Goal: Information Seeking & Learning: Learn about a topic

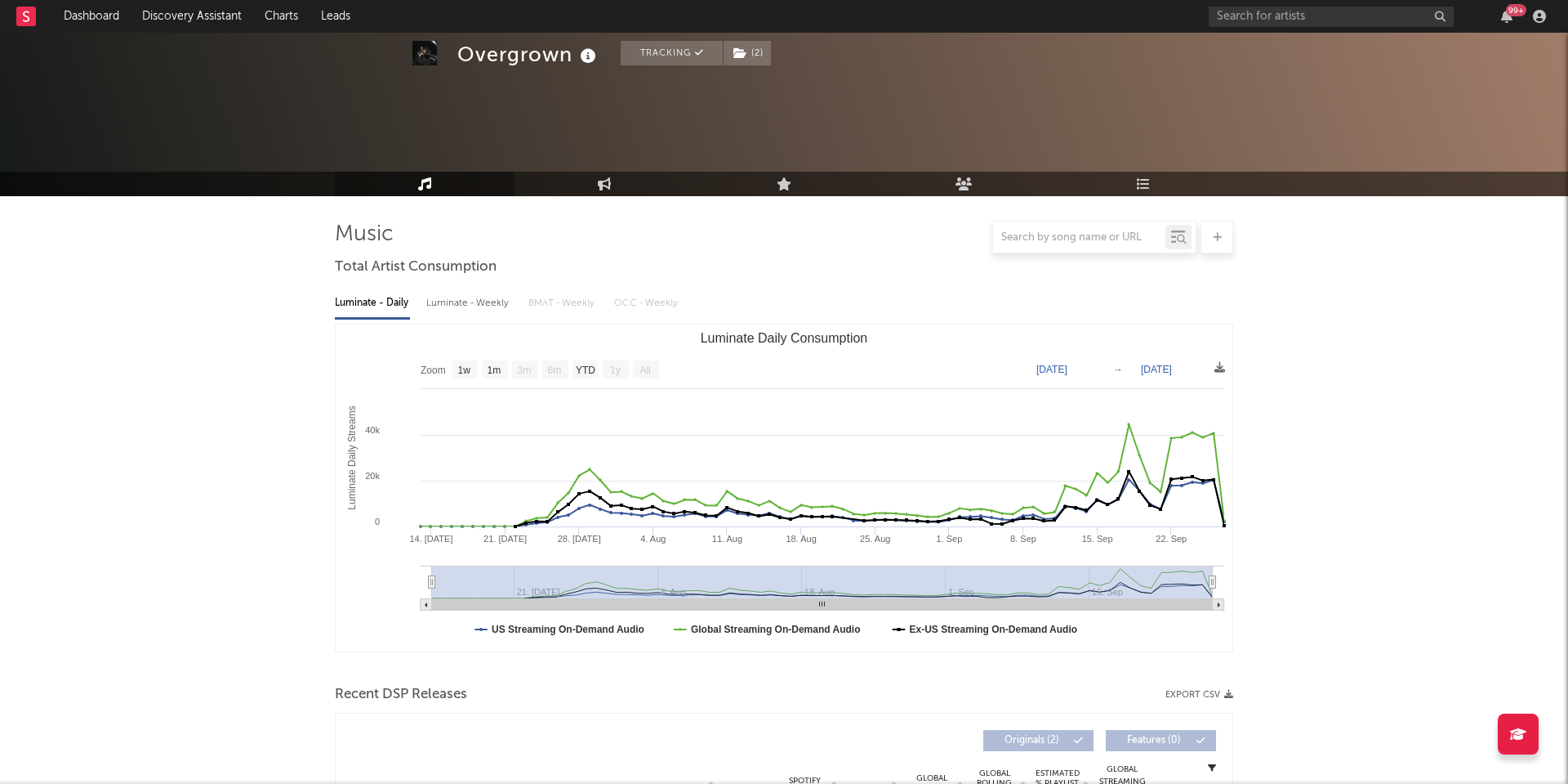
select select "1w"
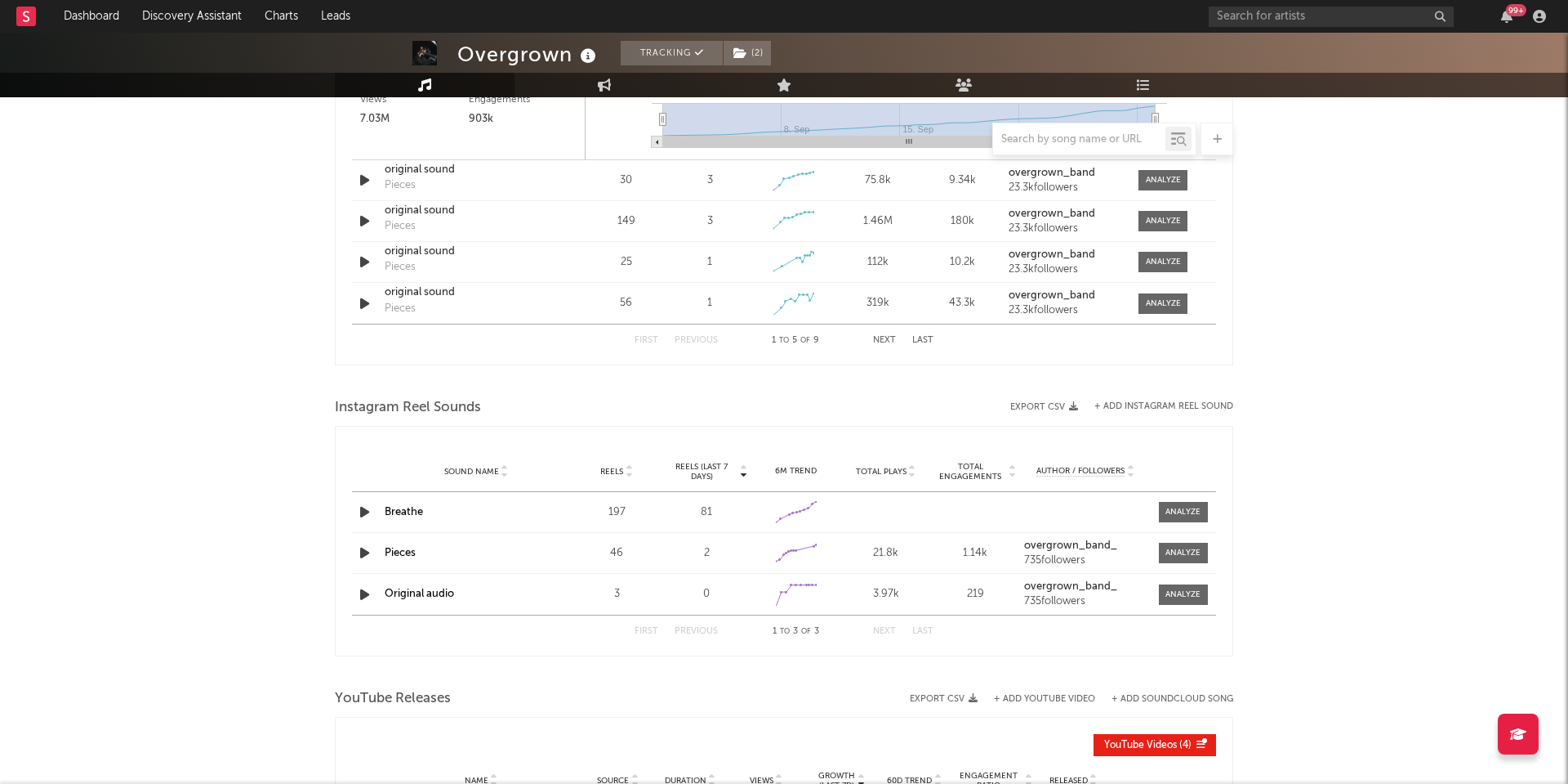
scroll to position [1558, 0]
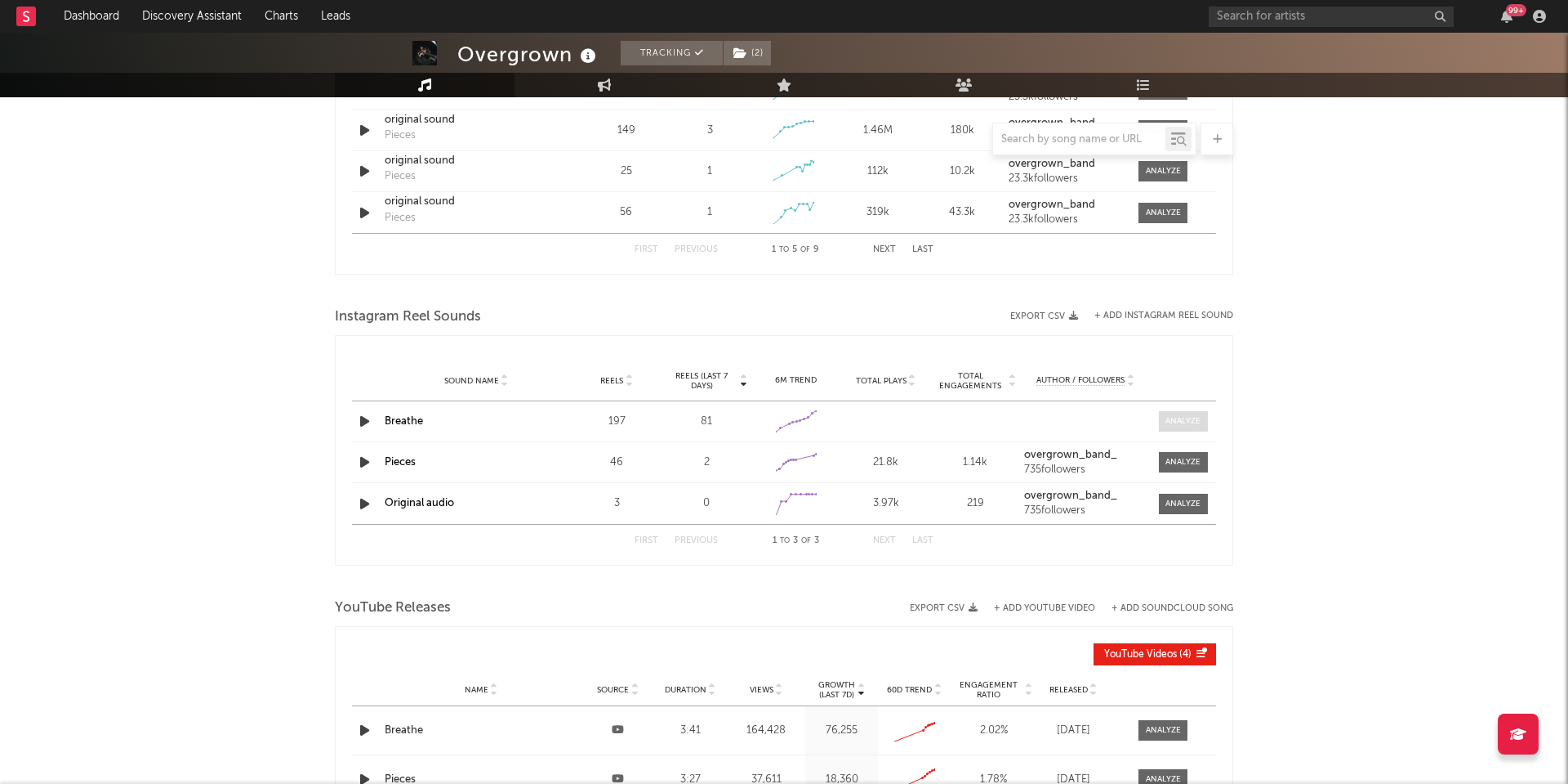
click at [1168, 420] on div at bounding box center [1182, 421] width 35 height 13
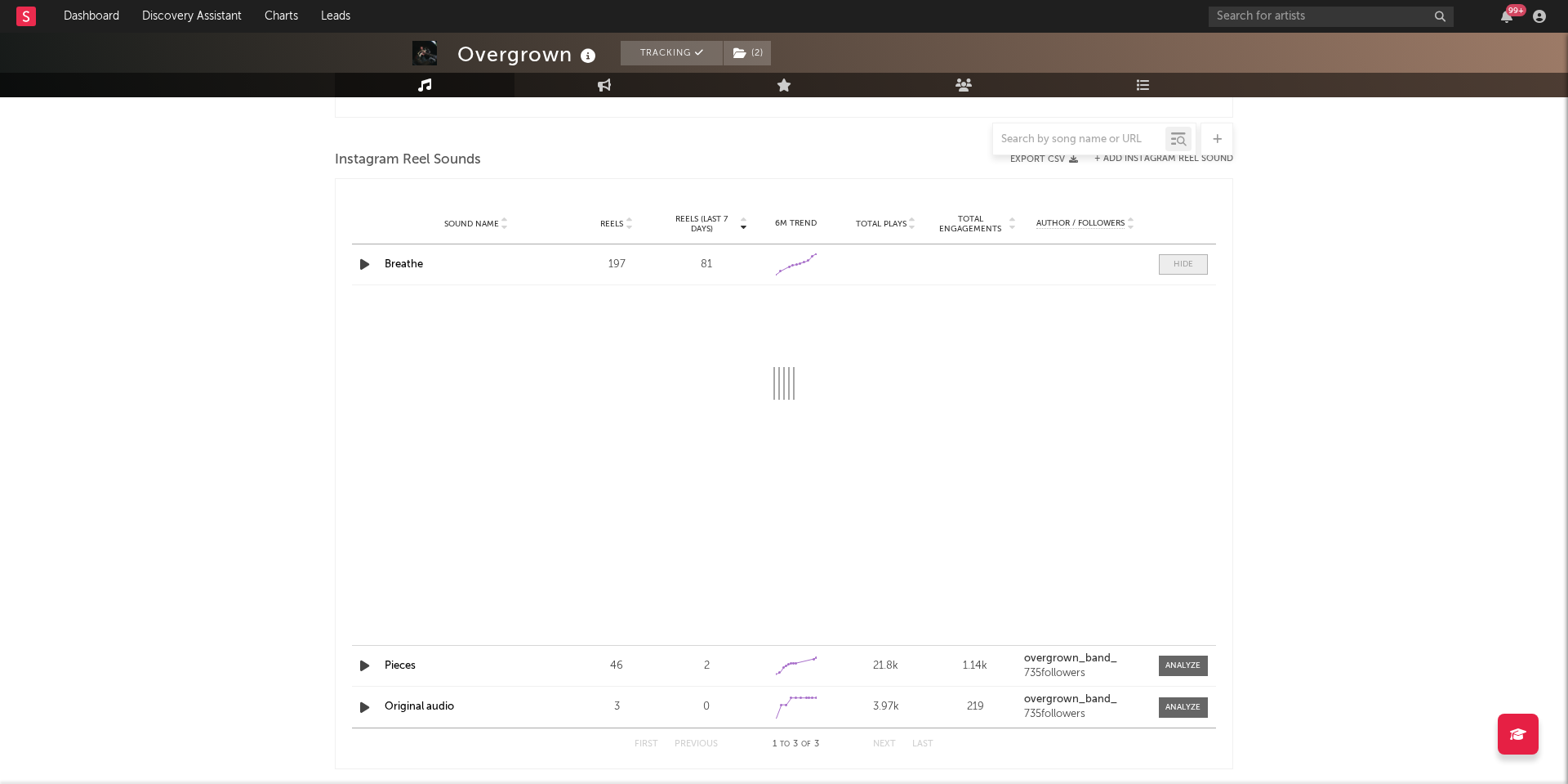
scroll to position [1715, 0]
select select "1w"
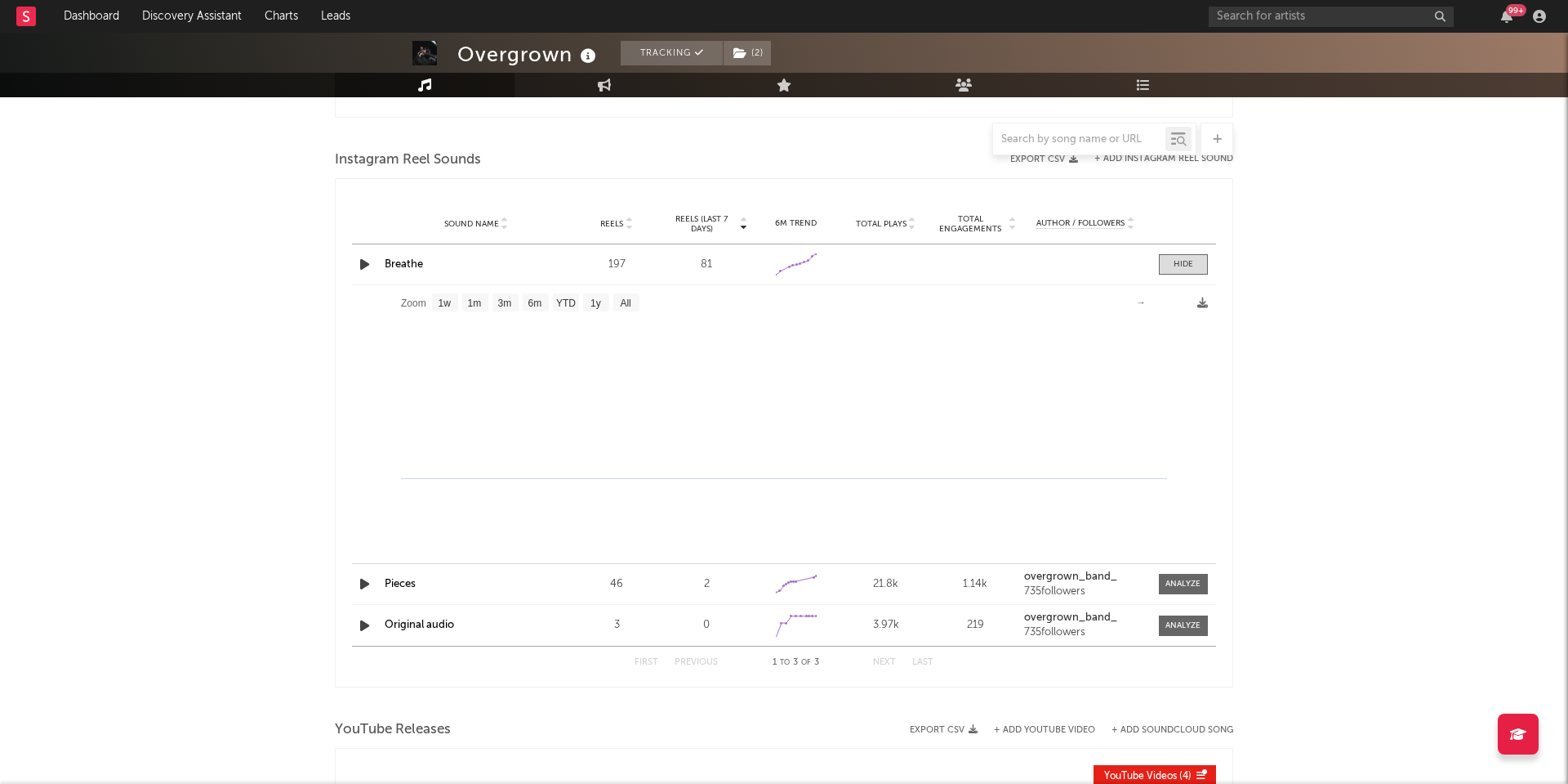
click at [399, 264] on link "Breathe" at bounding box center [404, 264] width 39 height 11
click at [113, 18] on link "Dashboard" at bounding box center [91, 16] width 78 height 32
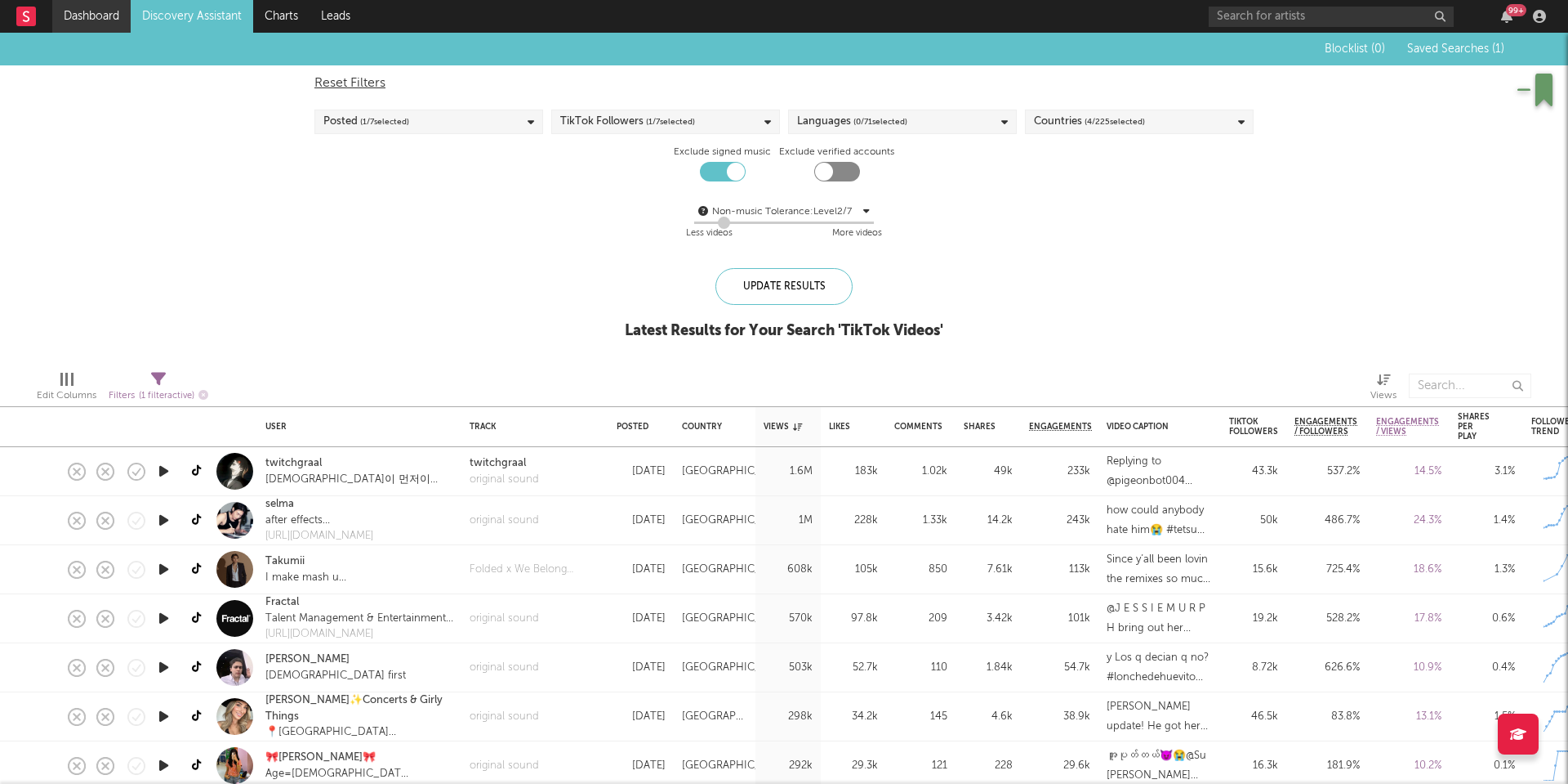
click at [100, 15] on link "Dashboard" at bounding box center [91, 16] width 78 height 32
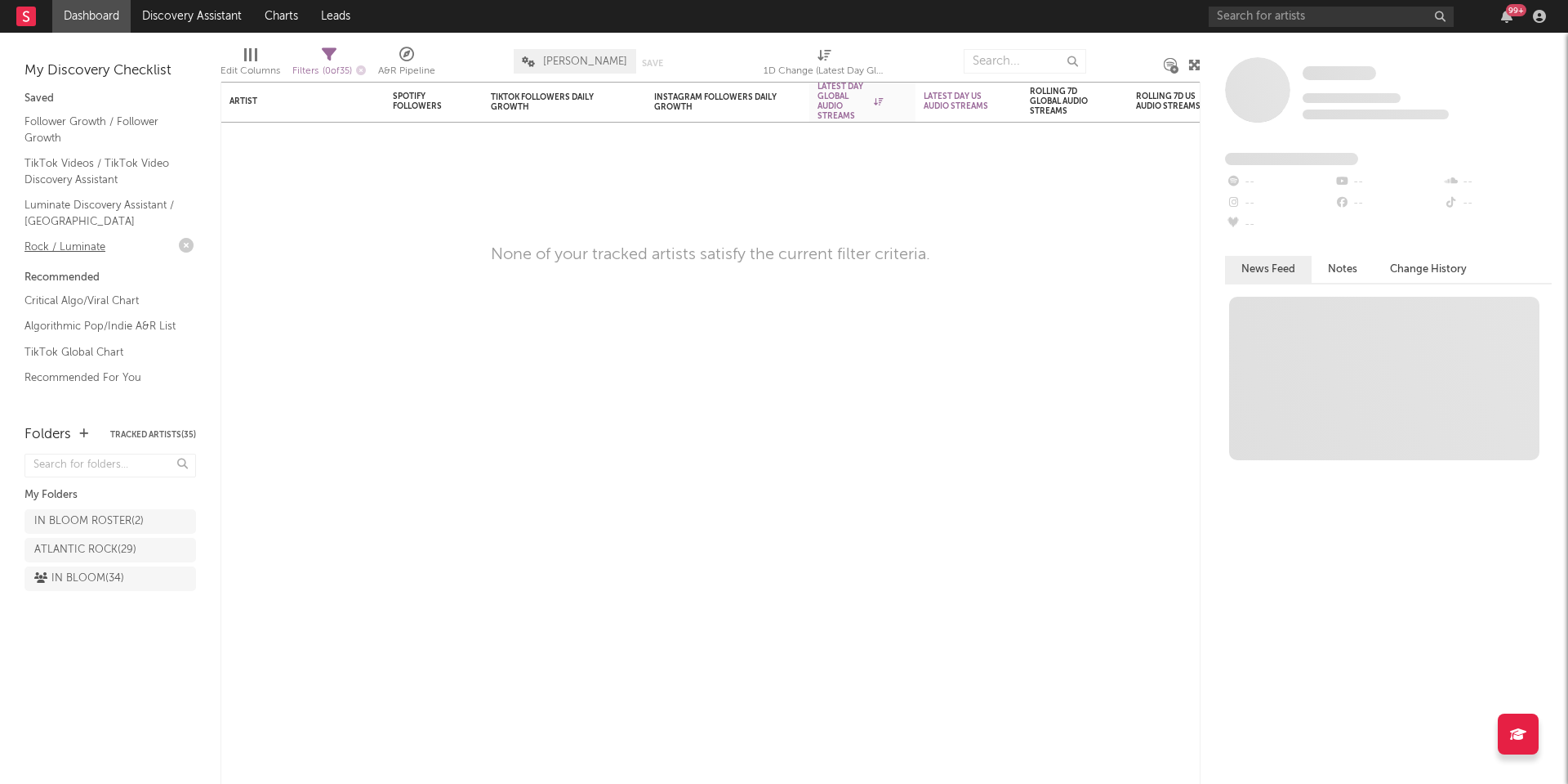
click at [72, 246] on link "Rock / Luminate" at bounding box center [102, 247] width 155 height 18
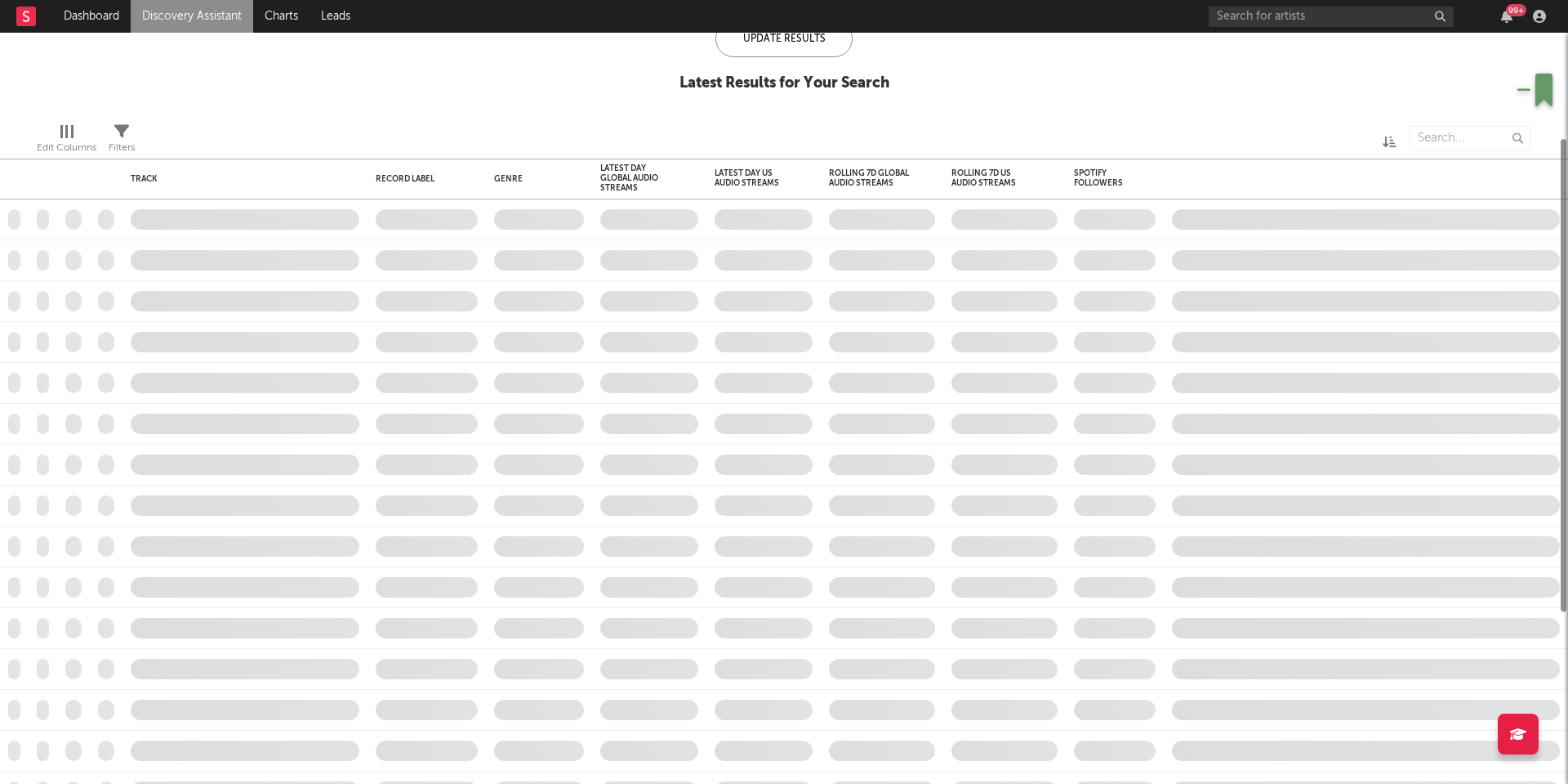
checkbox input "true"
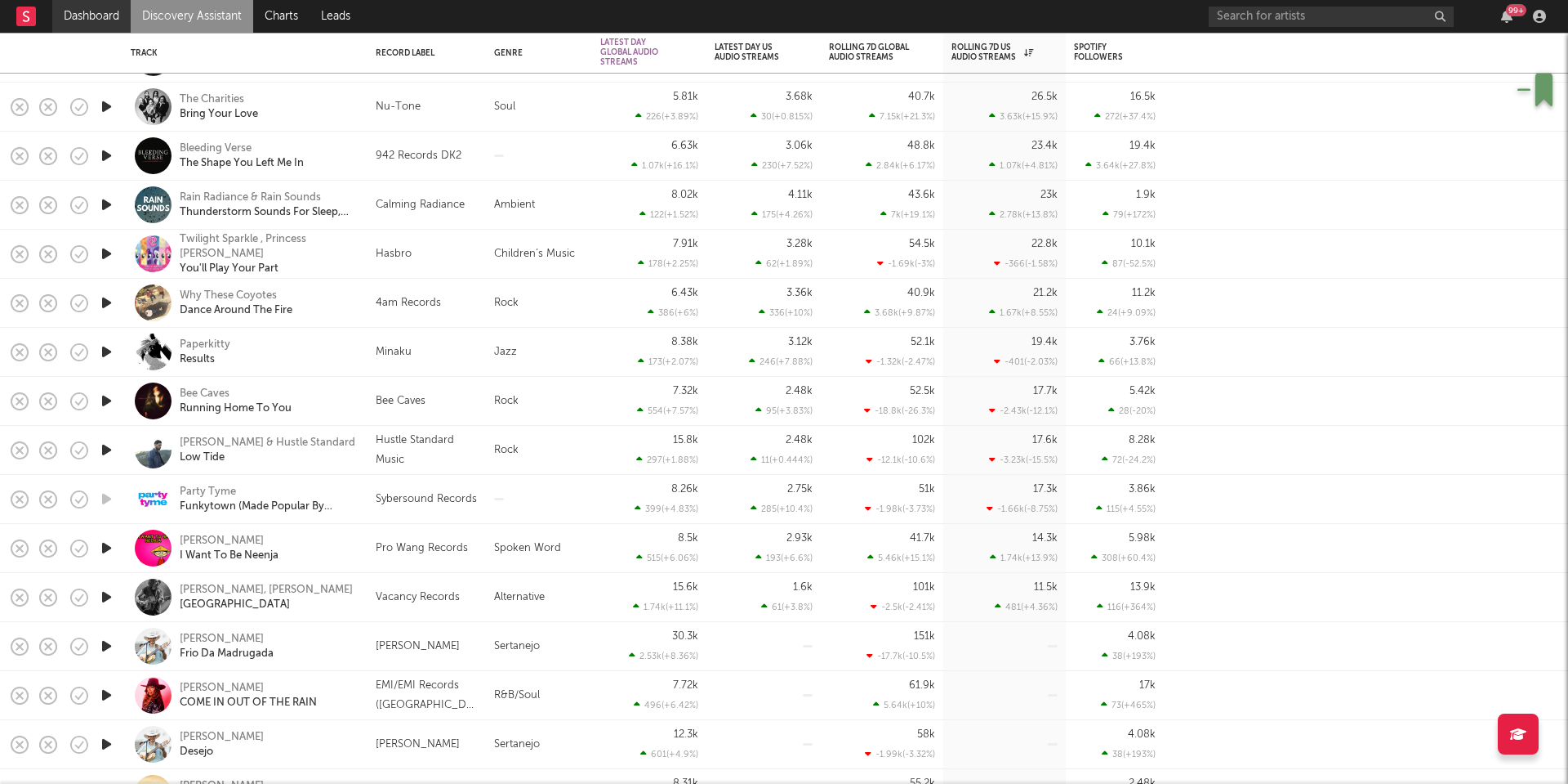
click at [124, 17] on link "Dashboard" at bounding box center [91, 16] width 78 height 32
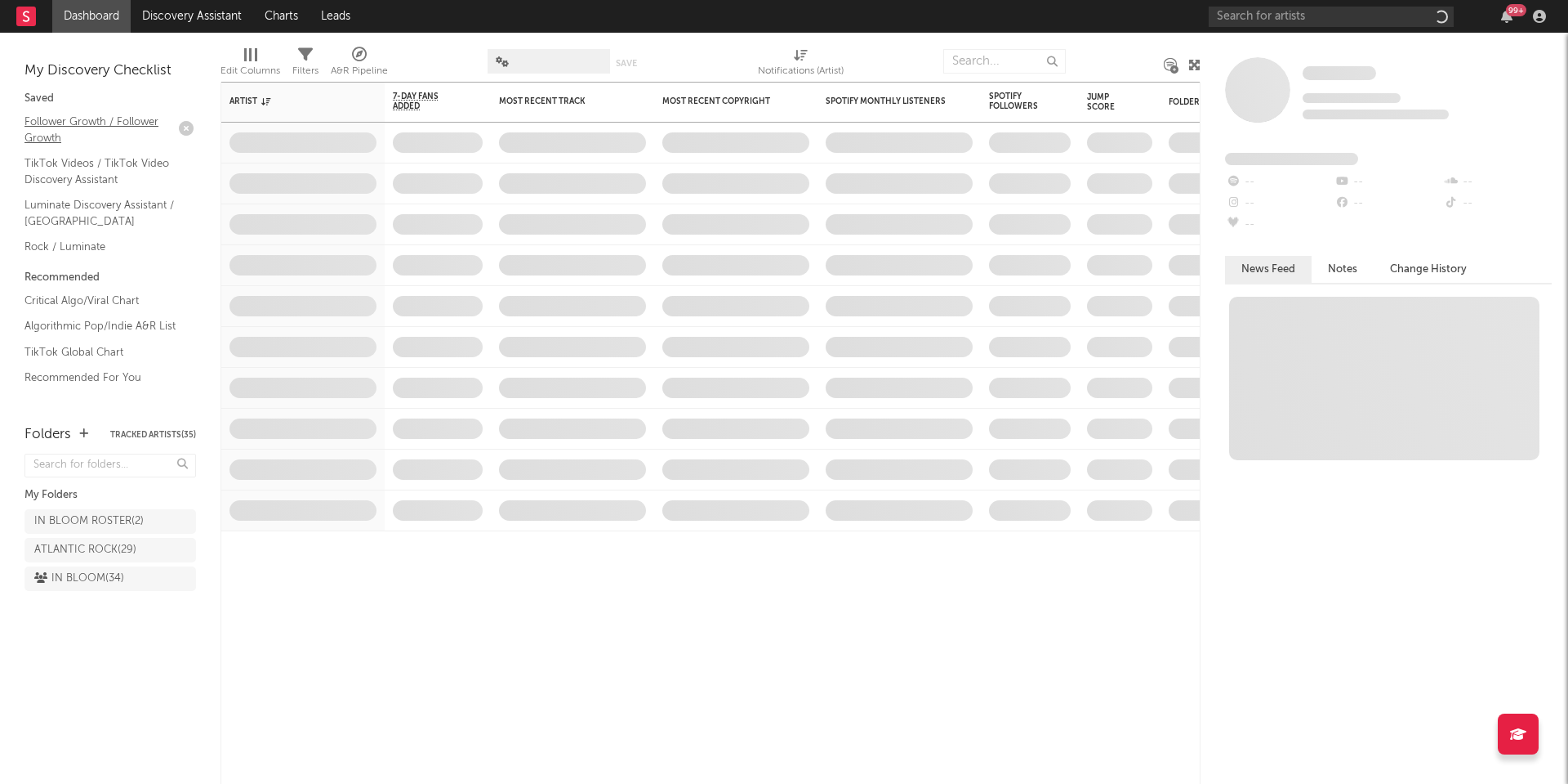
click at [63, 130] on link "Follower Growth / Follower Growth" at bounding box center [102, 129] width 155 height 33
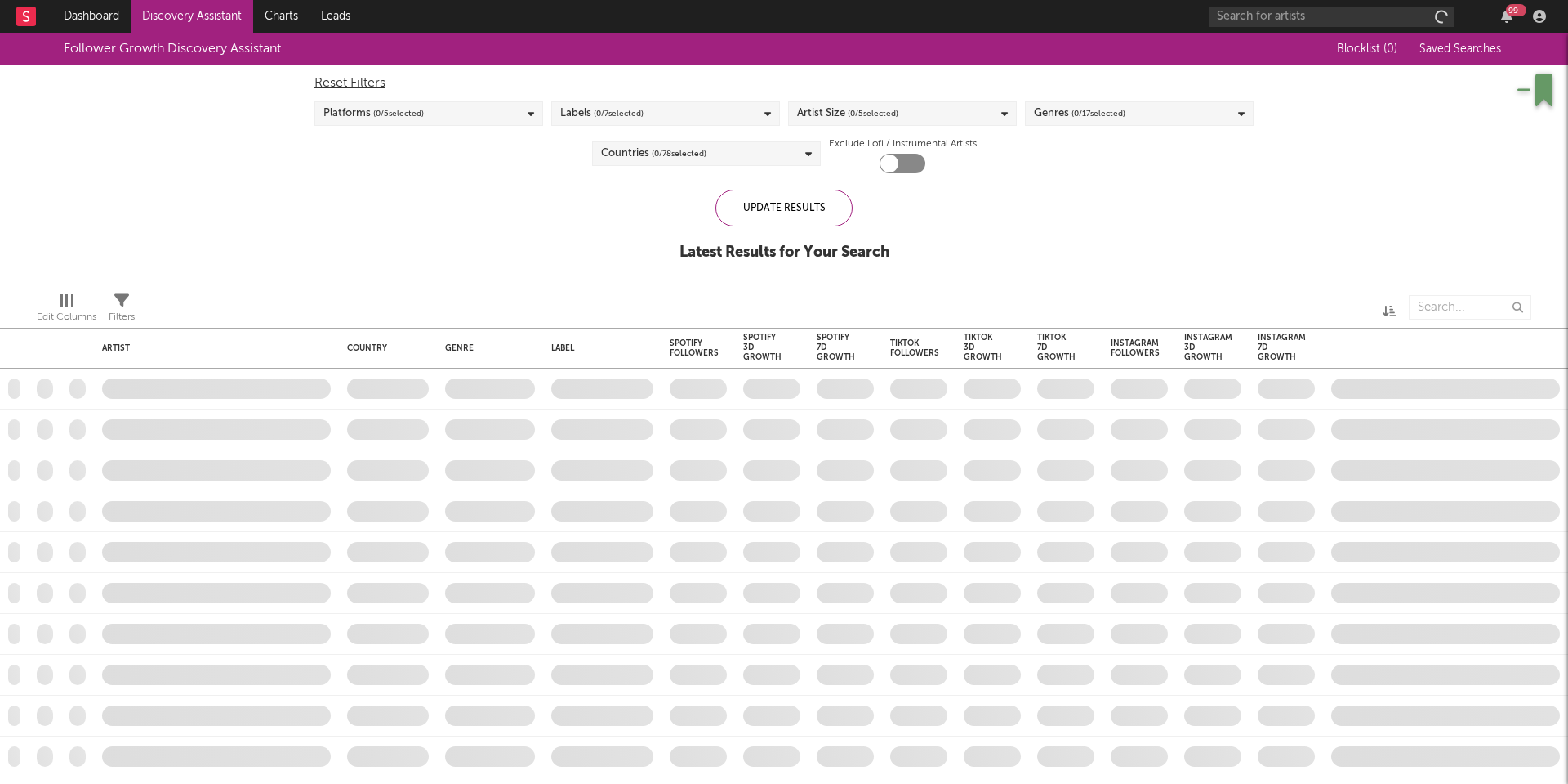
checkbox input "true"
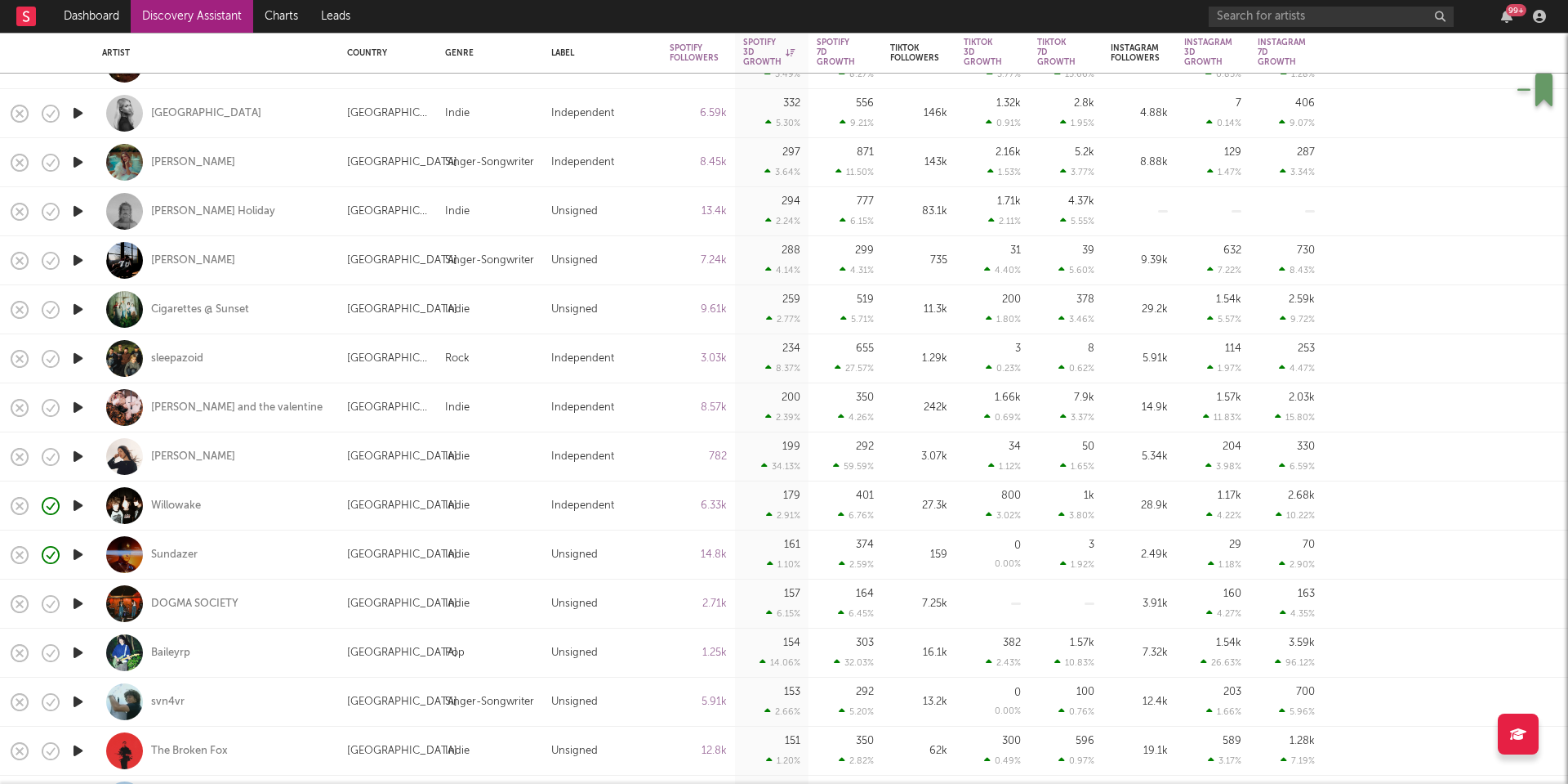
click at [297, 359] on div "sleepazoid" at bounding box center [216, 357] width 229 height 48
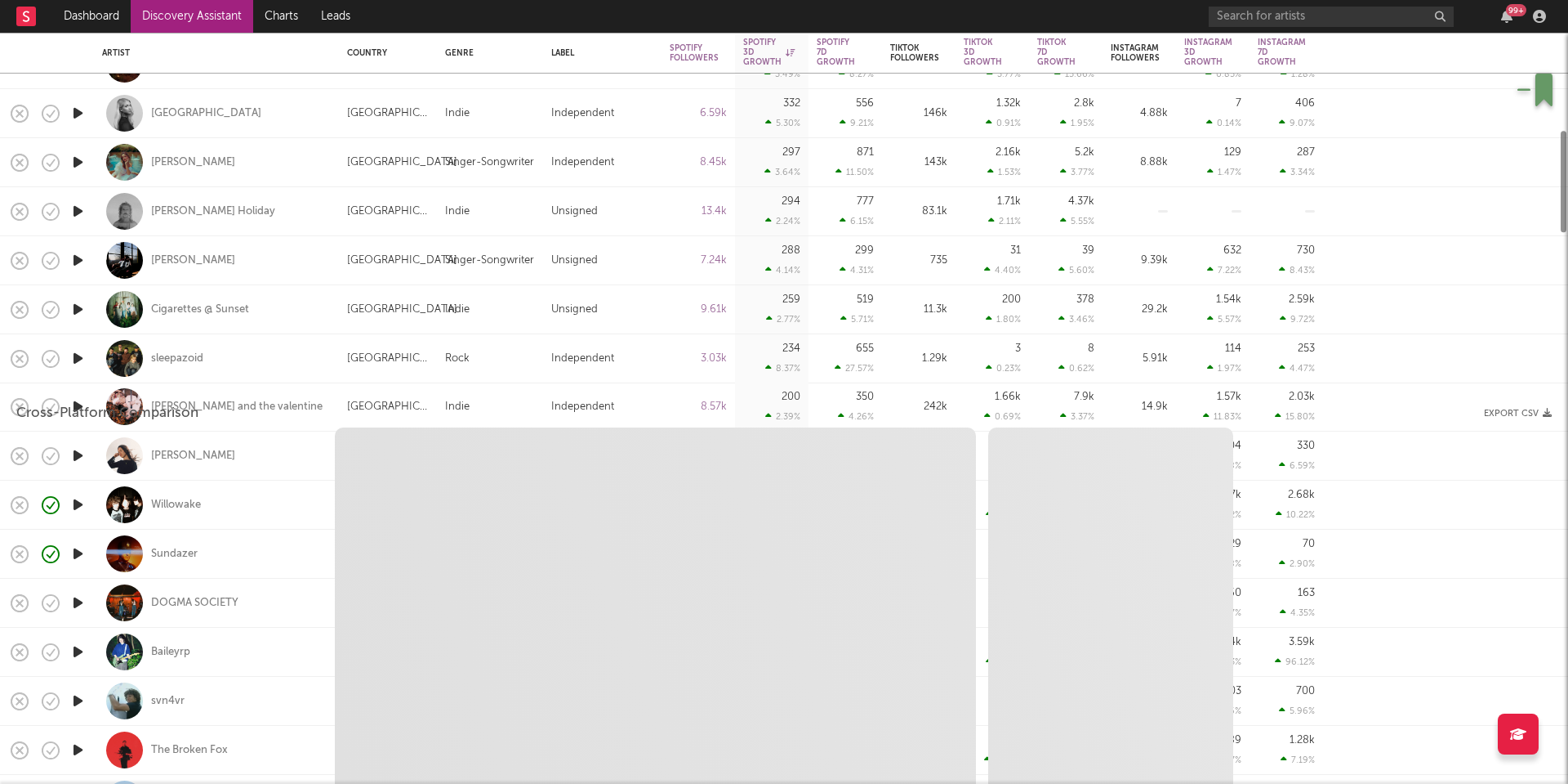
select select "1w"
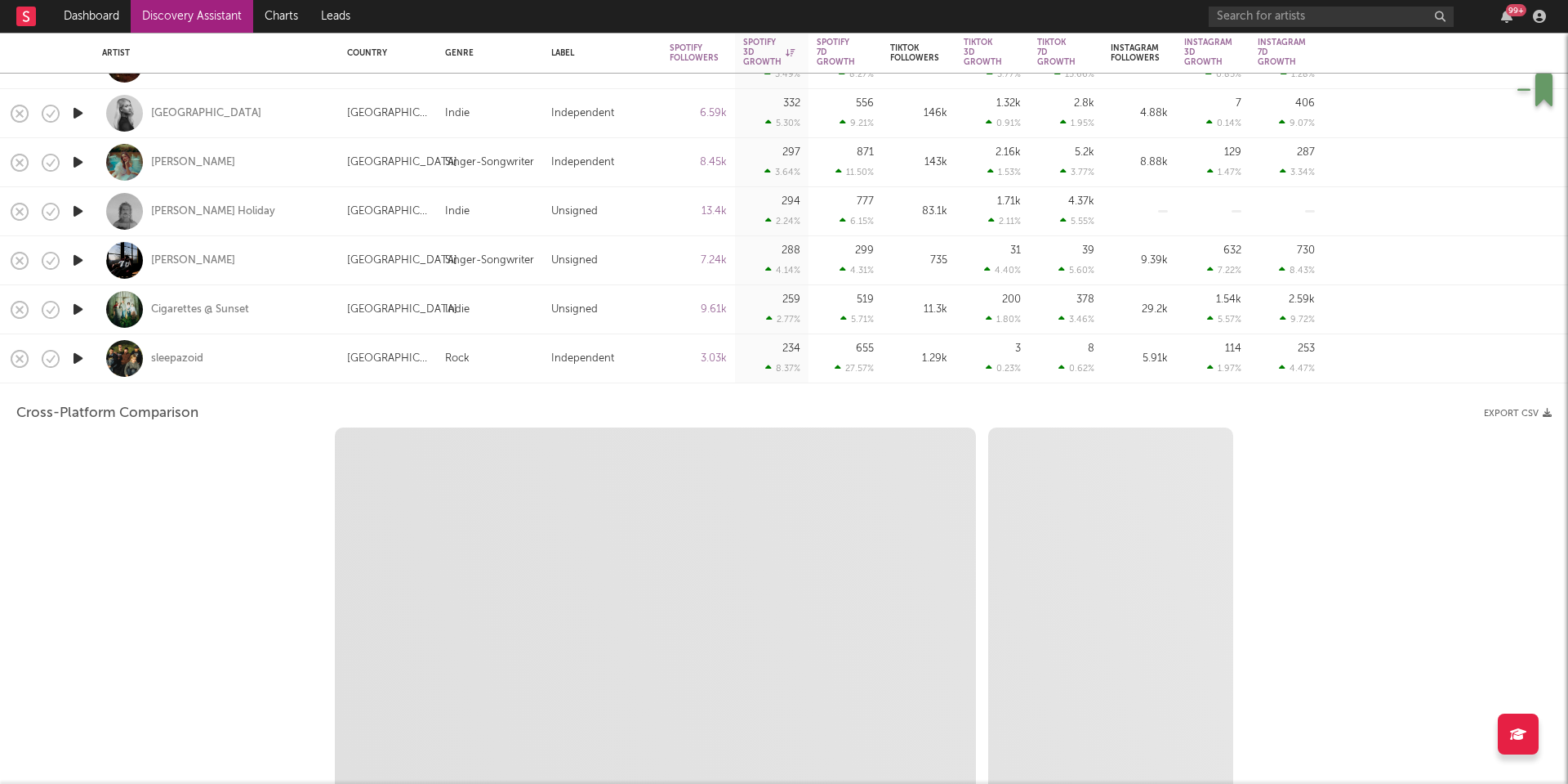
select select "1w"
select select "1m"
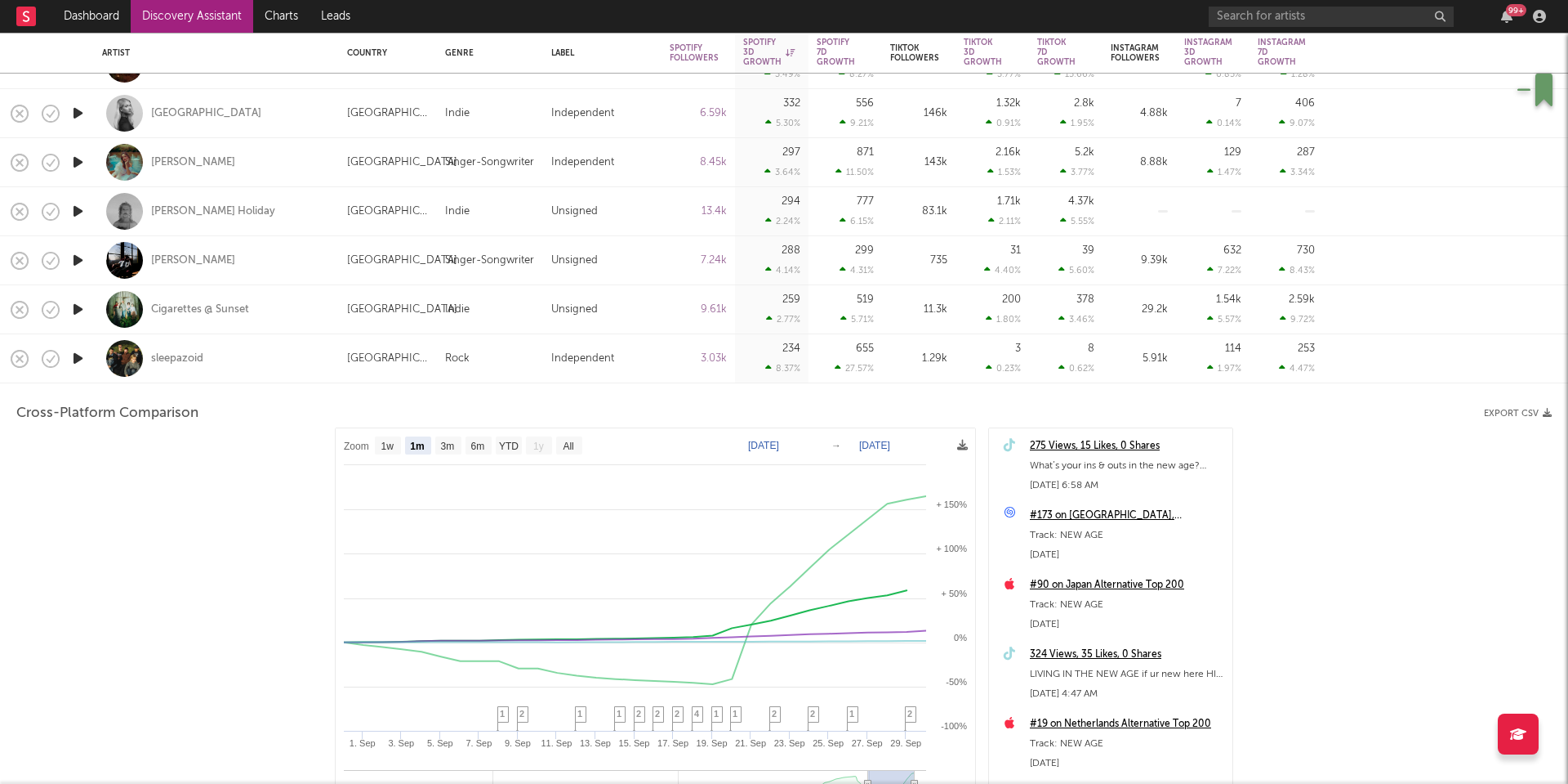
click at [297, 360] on div "sleepazoid" at bounding box center [216, 357] width 229 height 48
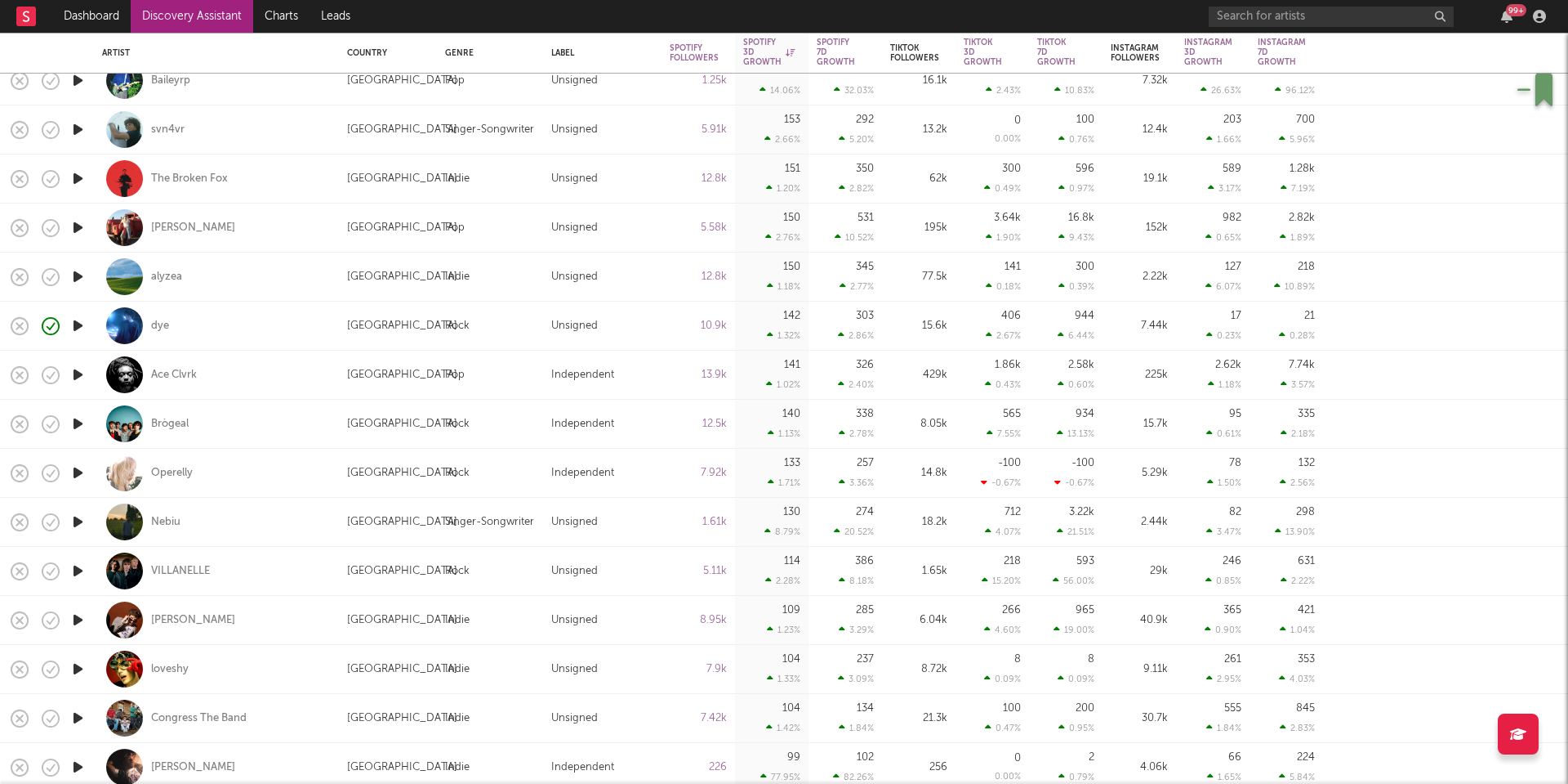
click at [288, 573] on div "VILLANELLE" at bounding box center [216, 570] width 229 height 48
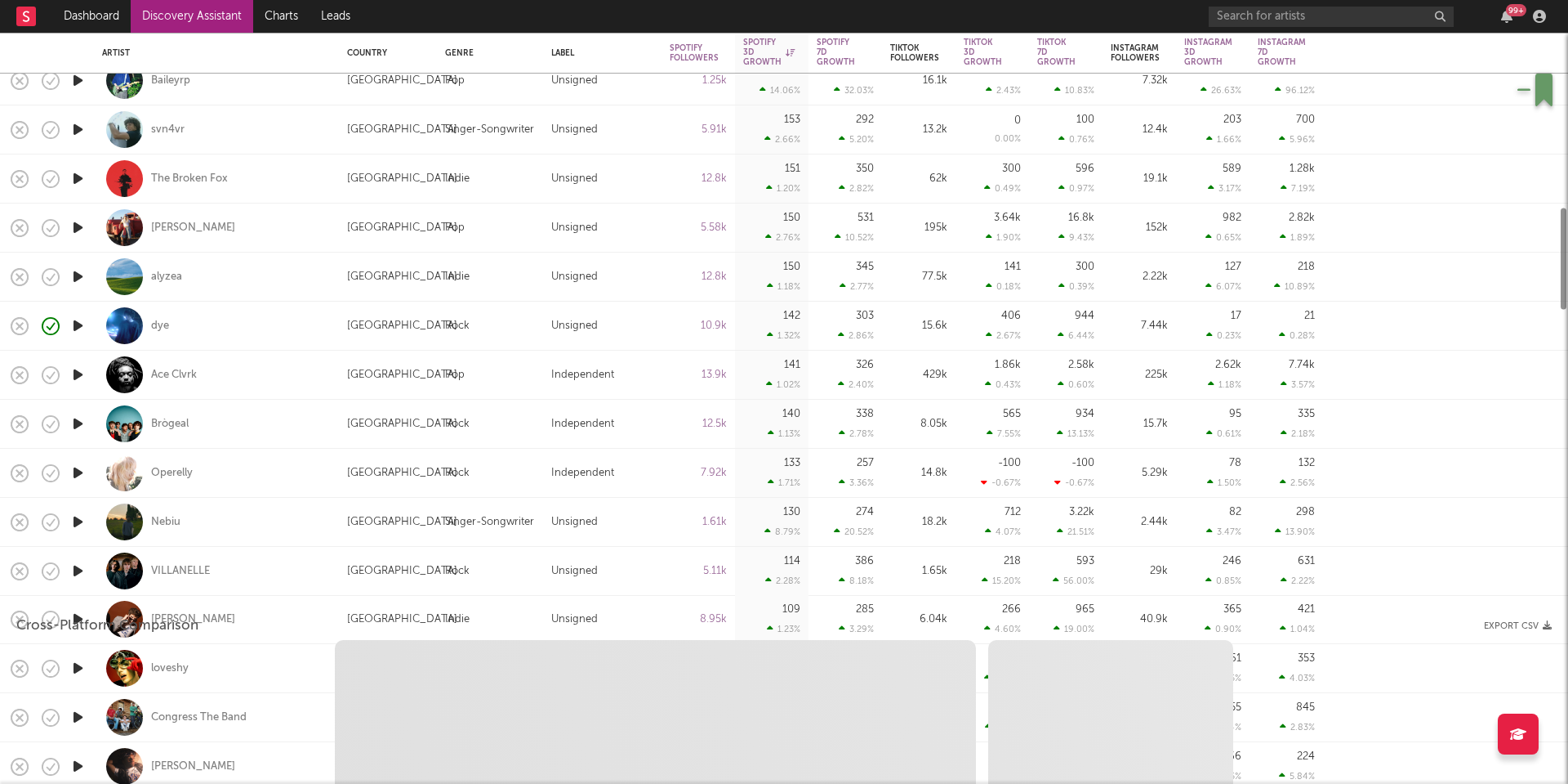
select select "1w"
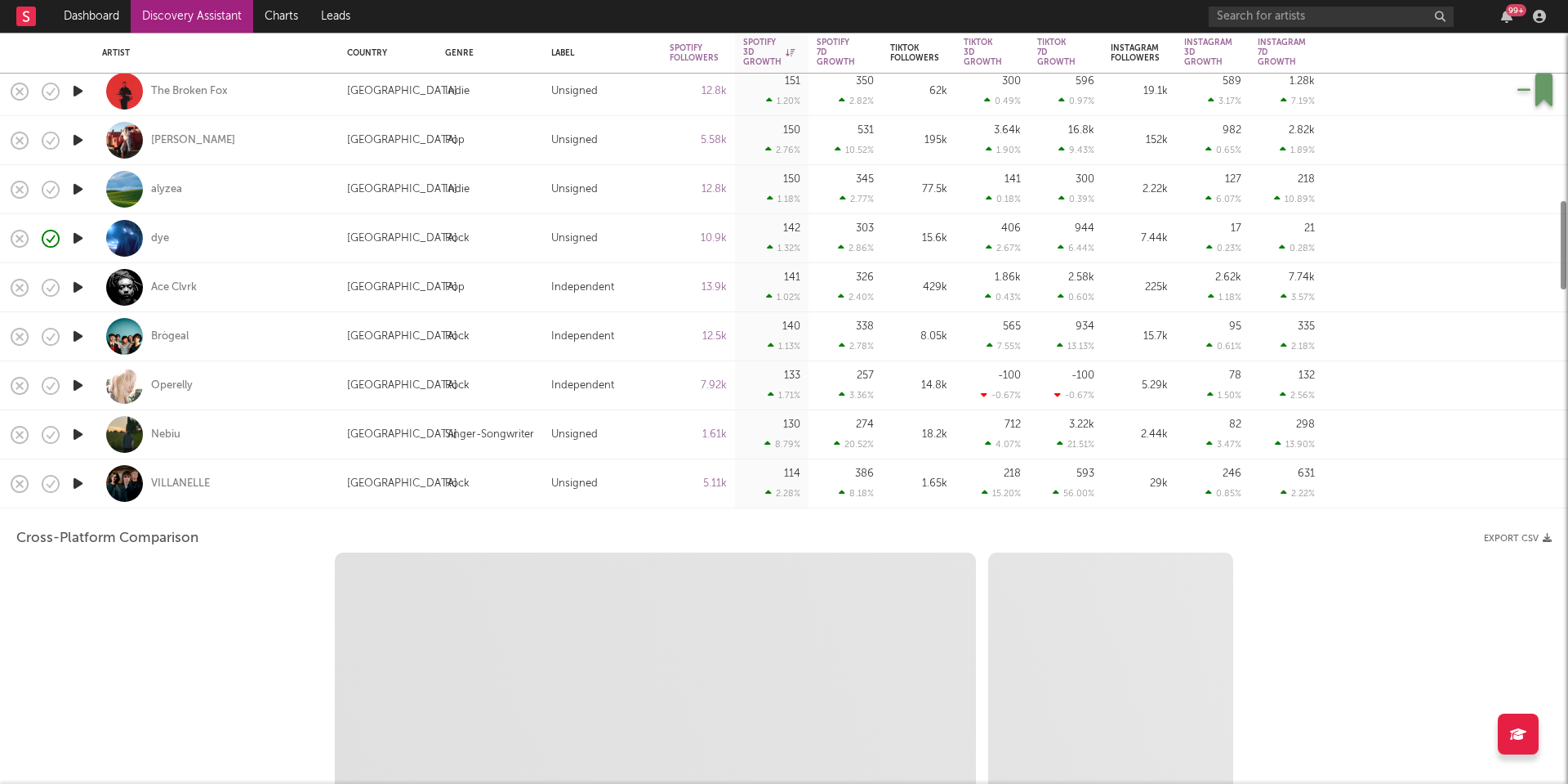
select select "1w"
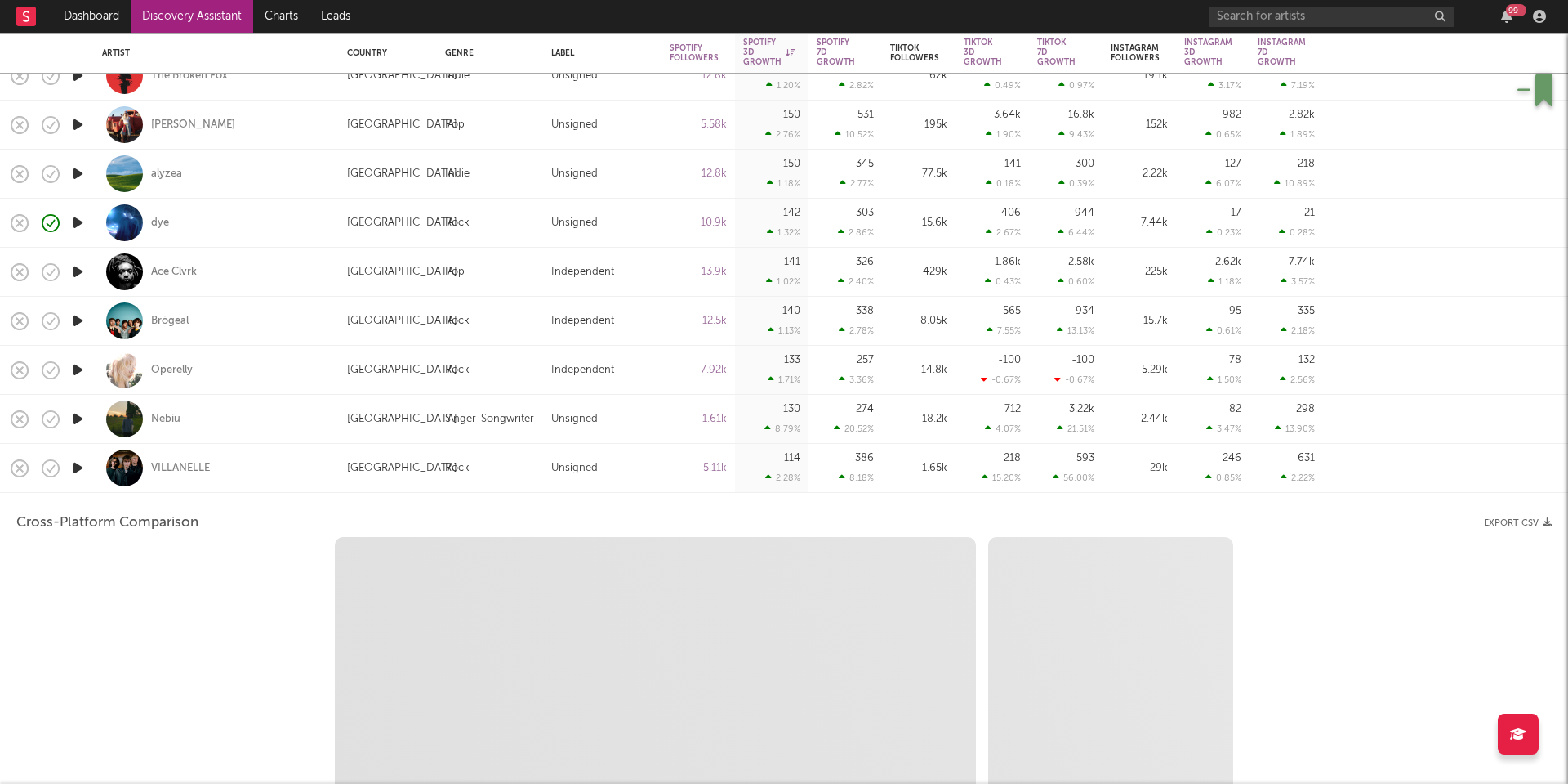
select select "1m"
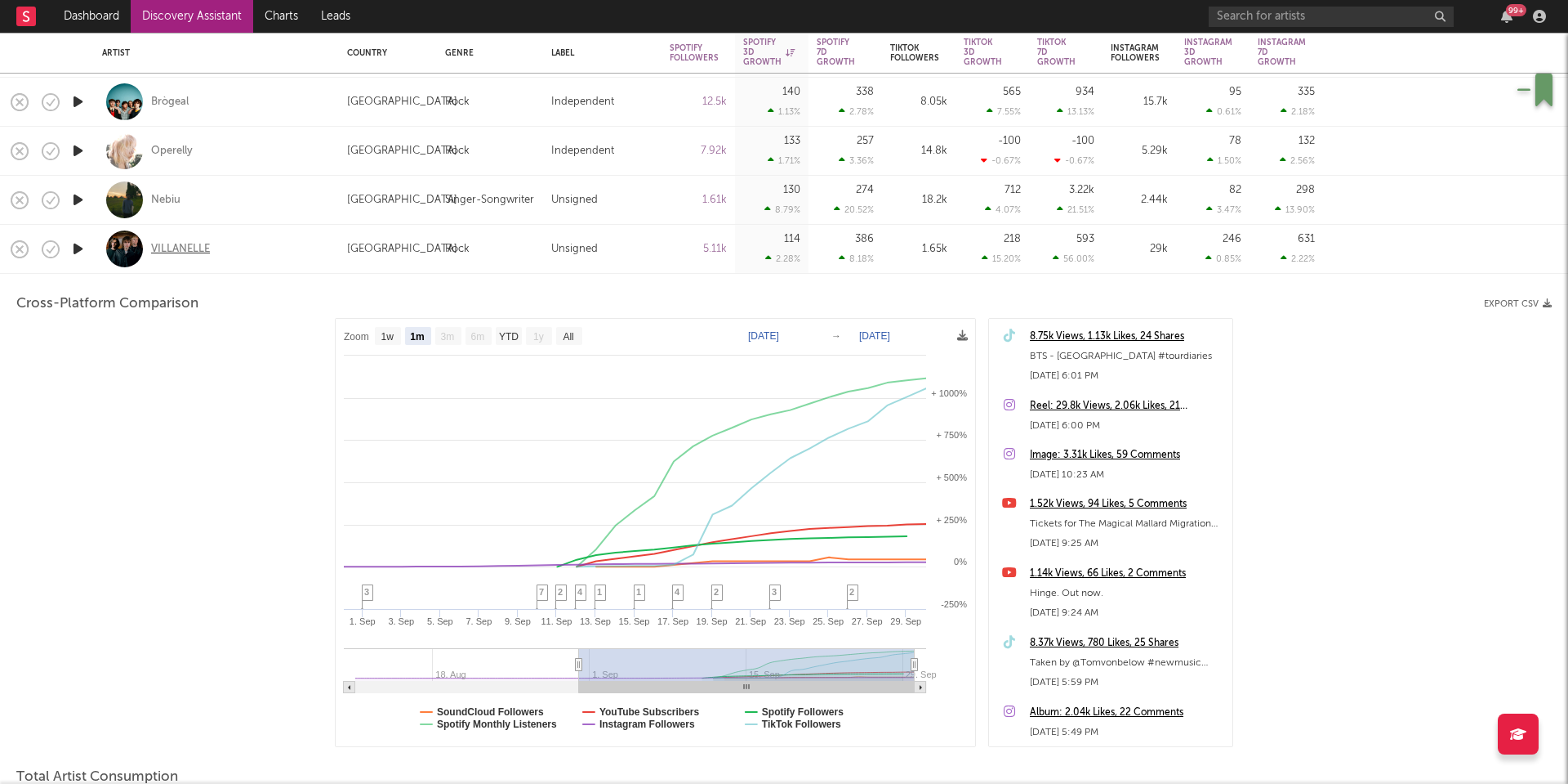
click at [191, 253] on div "VILLANELLE" at bounding box center [180, 249] width 59 height 14
click at [266, 256] on div "VILLANELLE" at bounding box center [216, 248] width 229 height 48
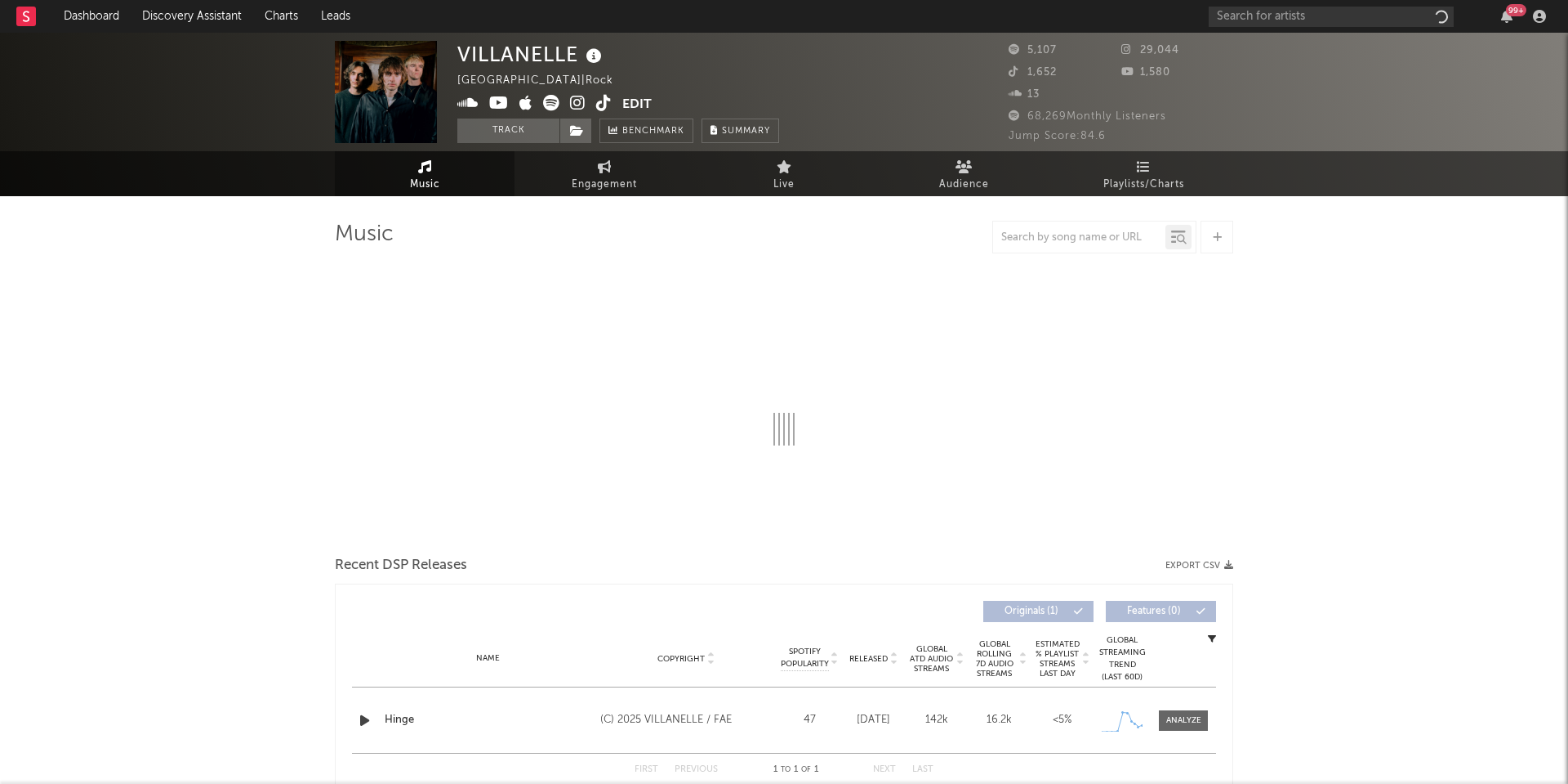
select select "1w"
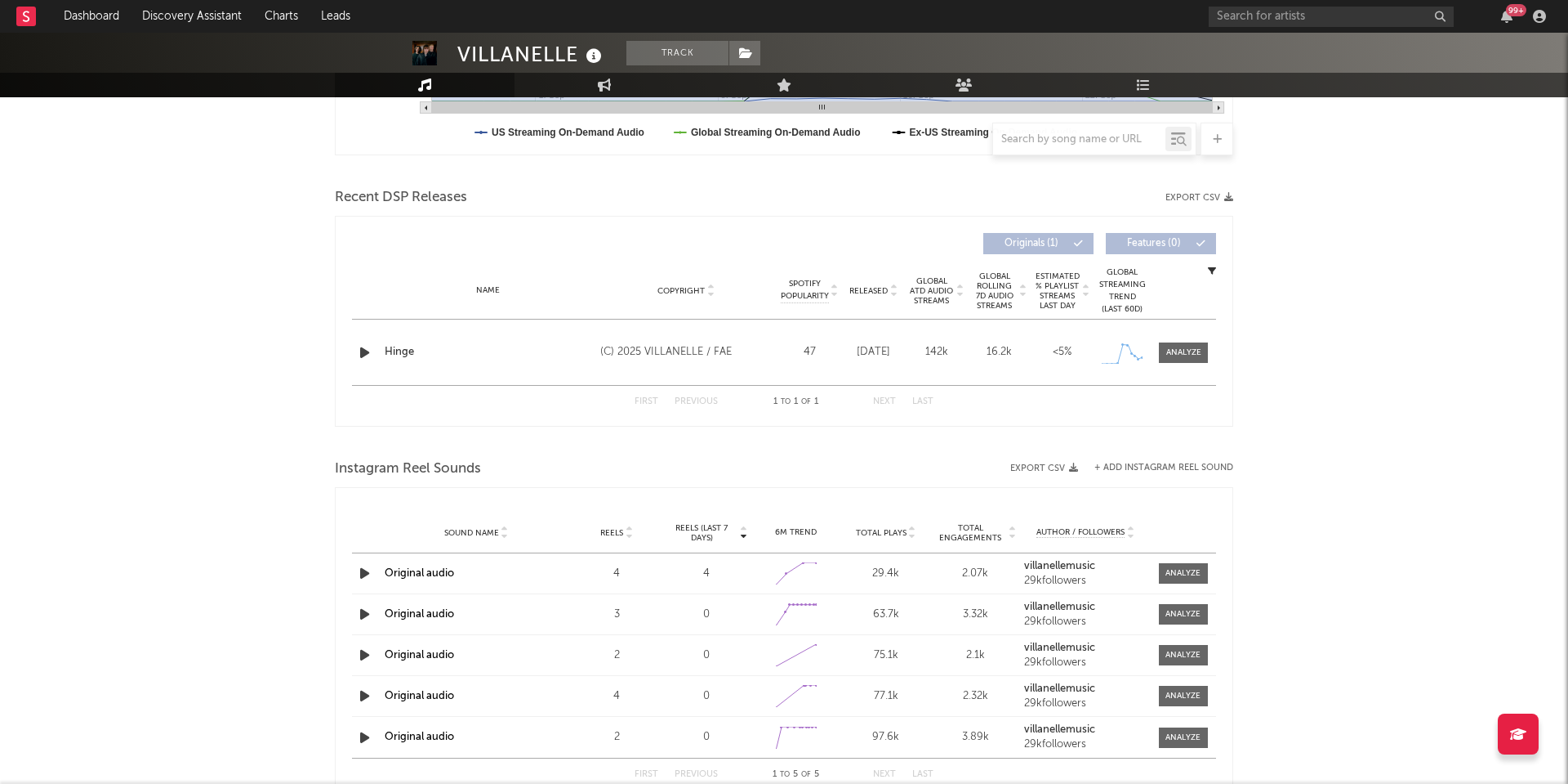
scroll to position [571, 0]
